Goal: Find specific page/section

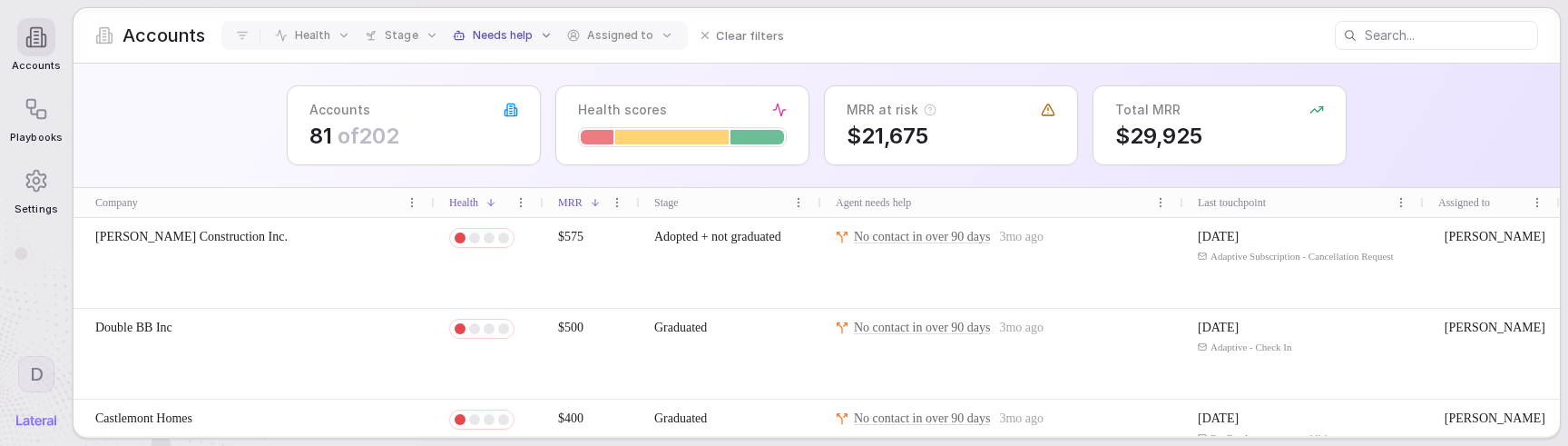
click at [194, 119] on div "Accounts 81 of 202 Health scores MRR at risk $21,675 Total MRR $29,925" at bounding box center [817, 126] width 1486 height 125
